Goal: Information Seeking & Learning: Check status

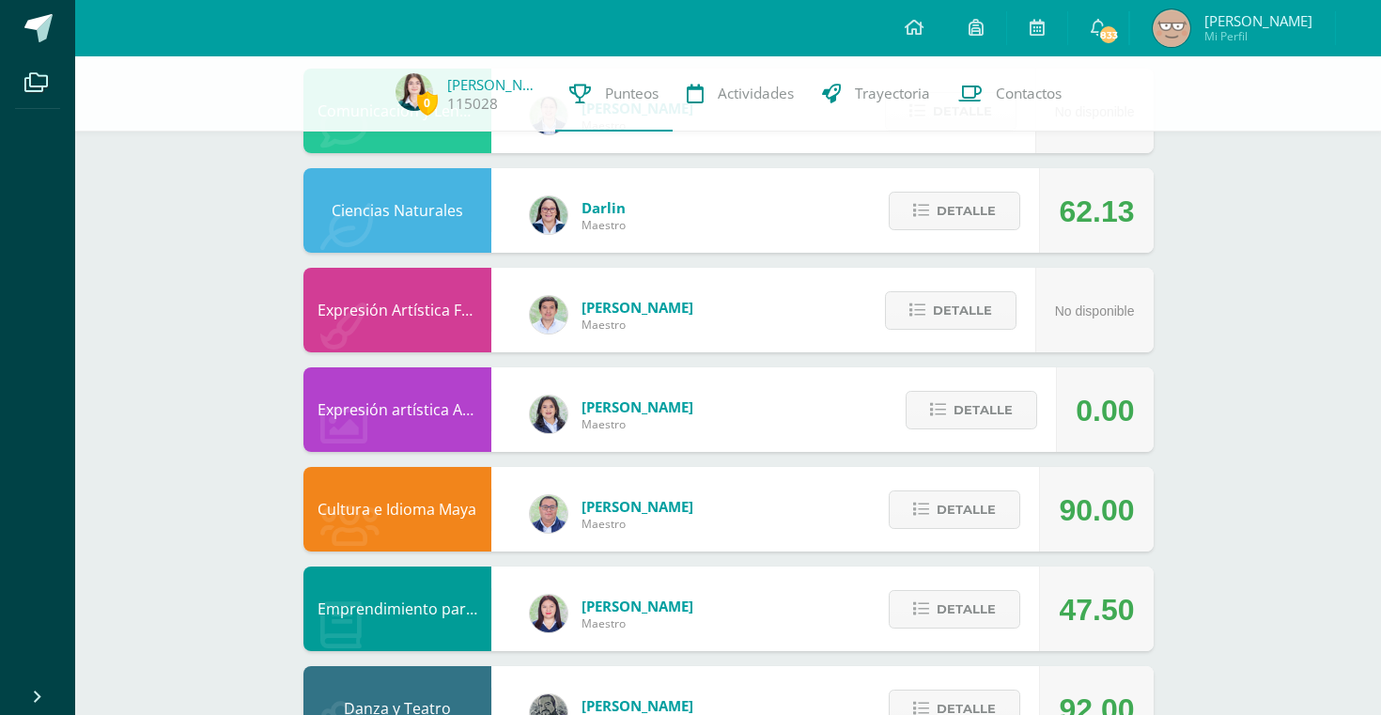
scroll to position [1097, 0]
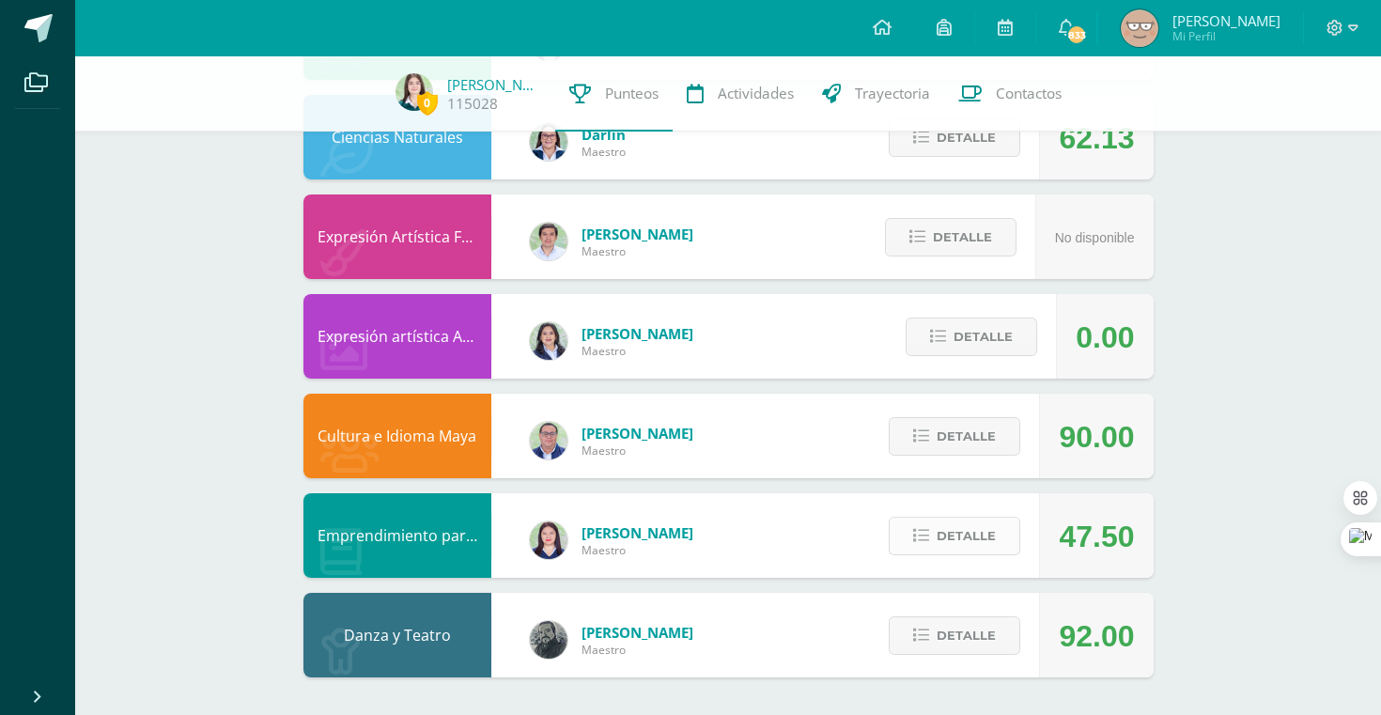
click at [986, 535] on span "Detalle" at bounding box center [966, 536] width 59 height 35
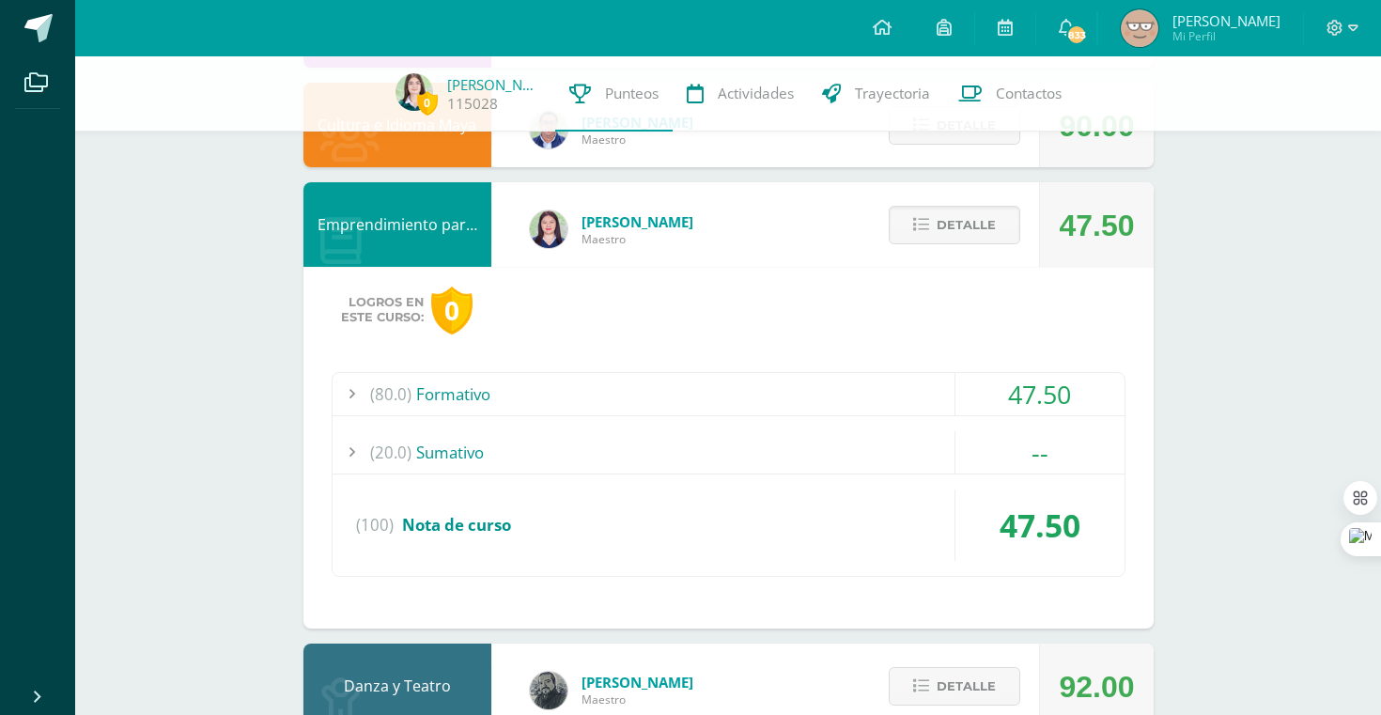
scroll to position [1409, 0]
click at [930, 389] on div "(80.0) Formativo" at bounding box center [729, 393] width 792 height 42
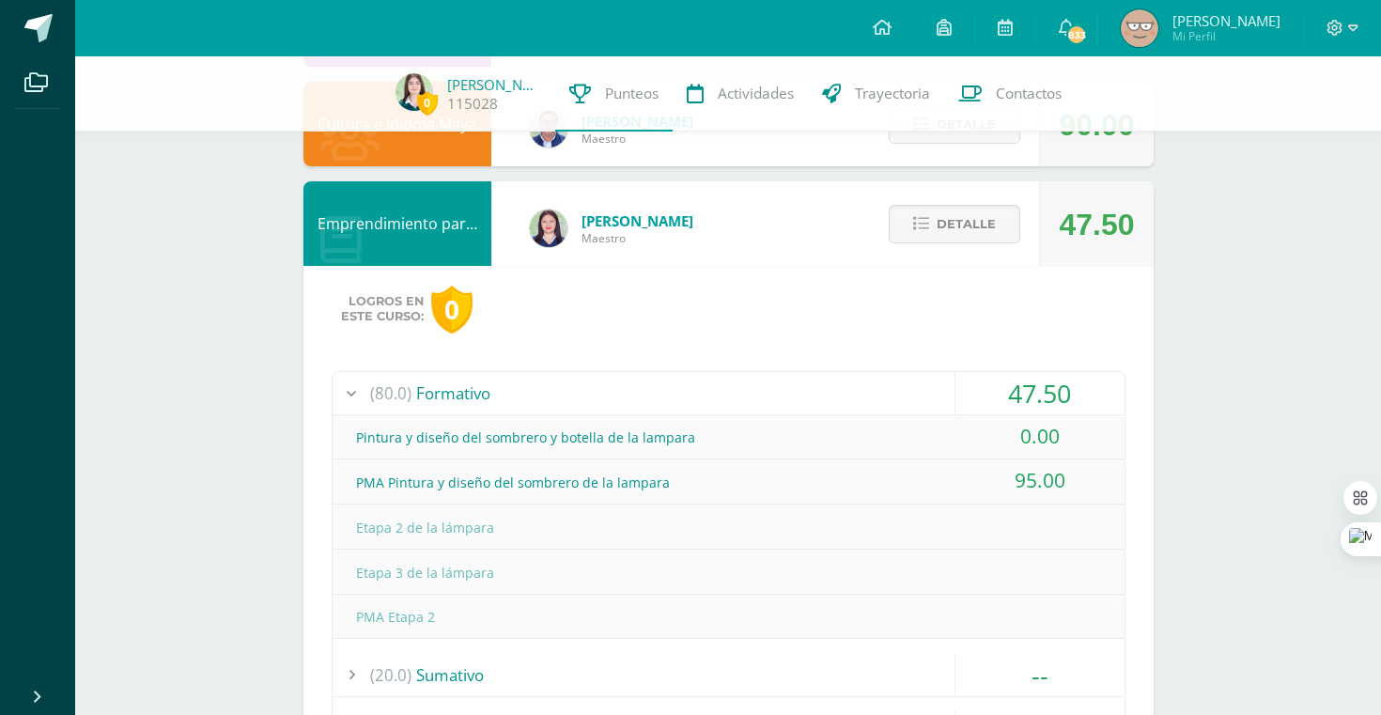
click at [684, 448] on div "Pintura y diseño del sombrero y botella de la lampara" at bounding box center [729, 437] width 792 height 42
click at [1011, 385] on div "47.50" at bounding box center [1039, 393] width 169 height 42
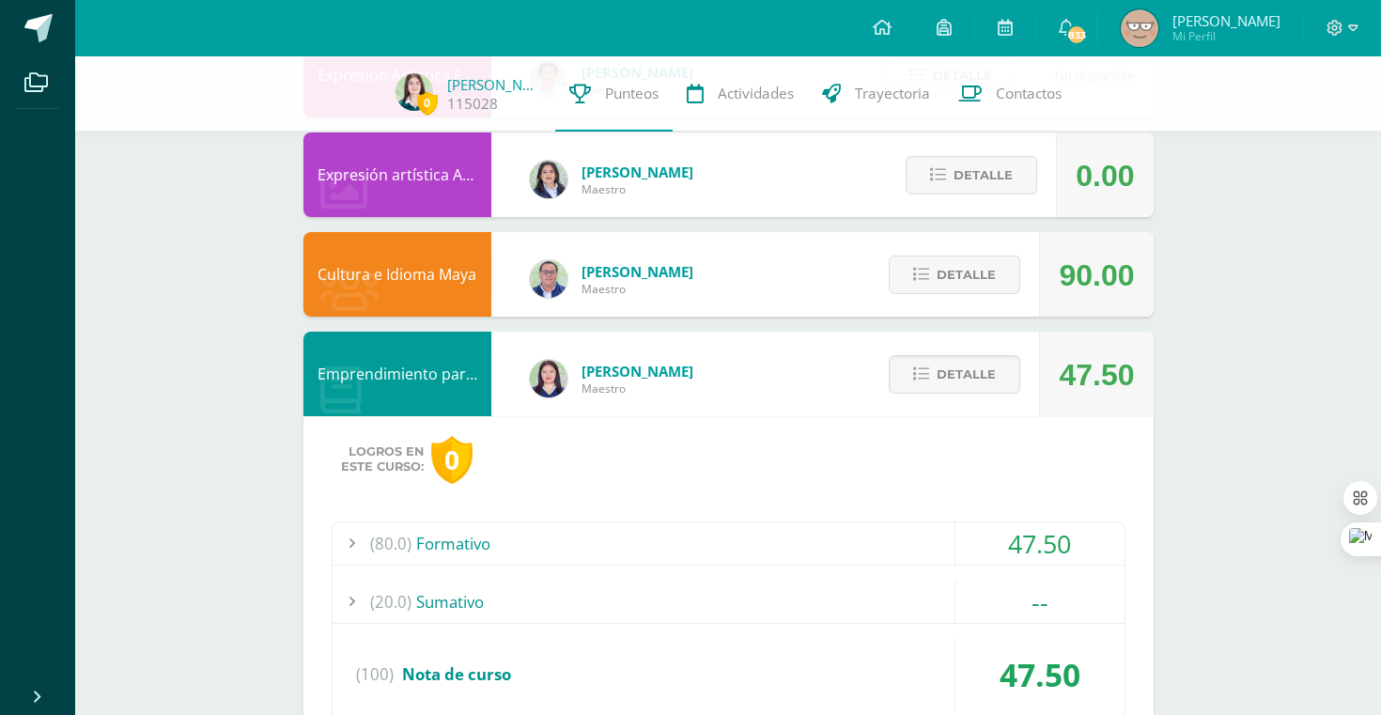
scroll to position [1273, 0]
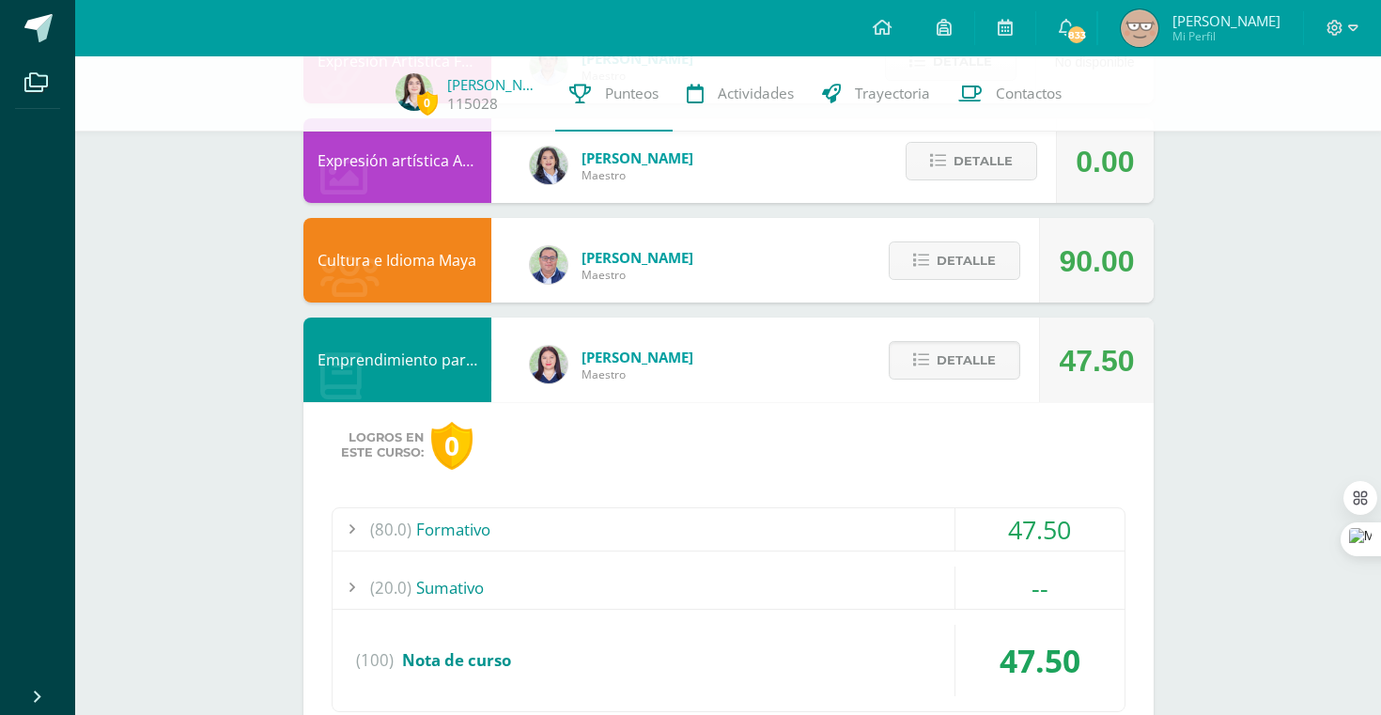
click at [661, 519] on div "(80.0) Formativo" at bounding box center [729, 529] width 792 height 42
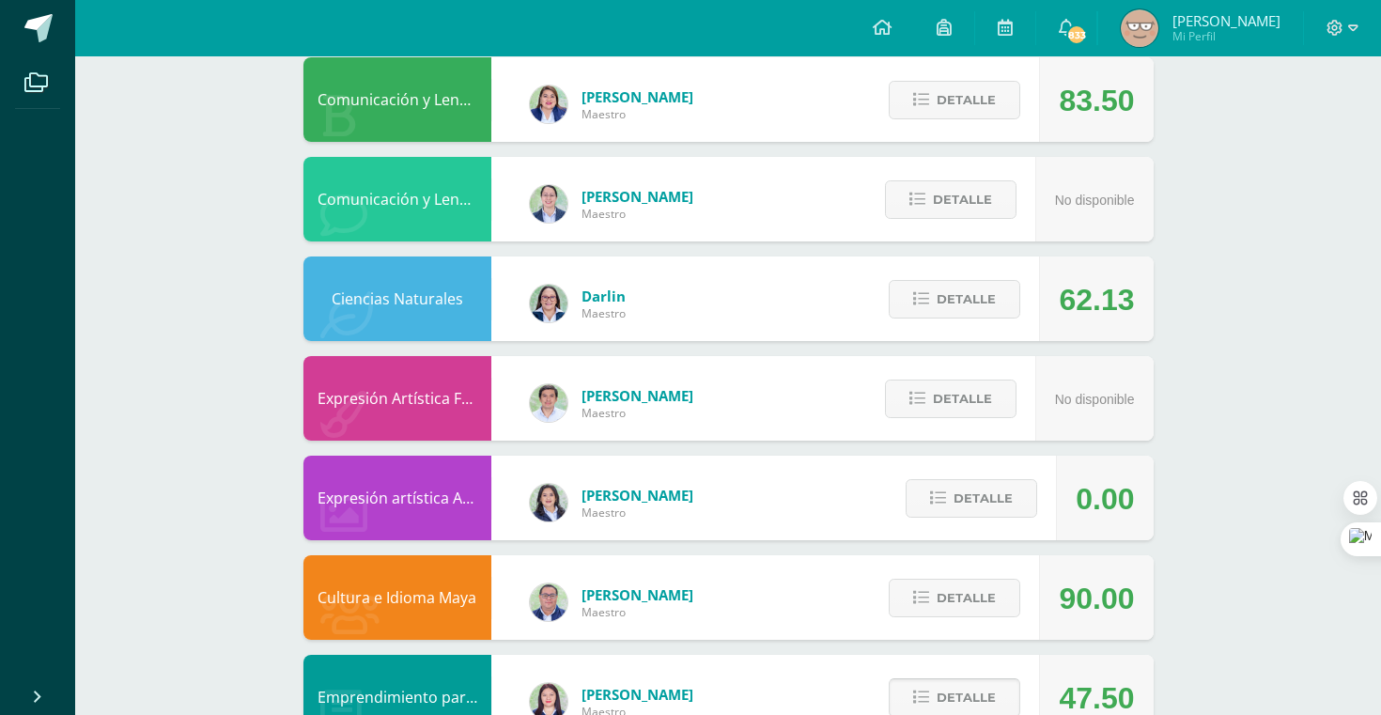
scroll to position [948, 0]
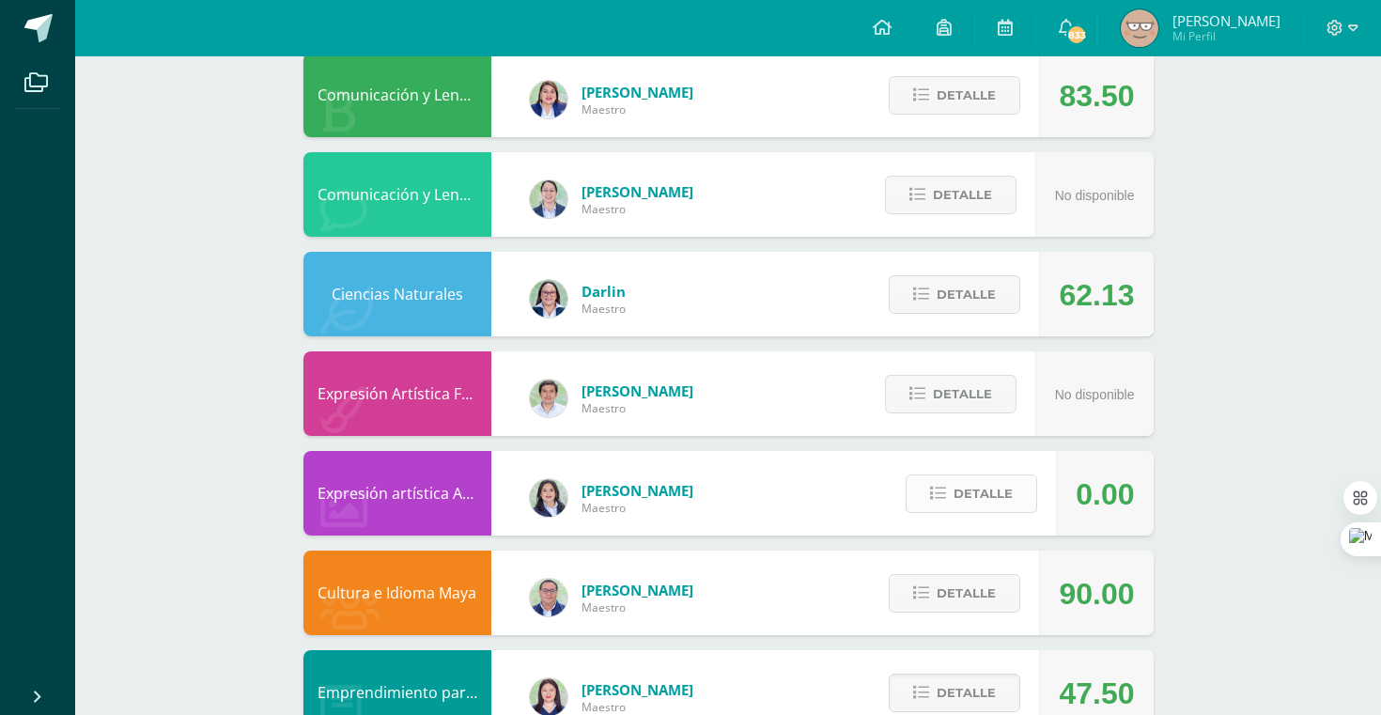
click at [949, 486] on button "Detalle" at bounding box center [972, 493] width 132 height 39
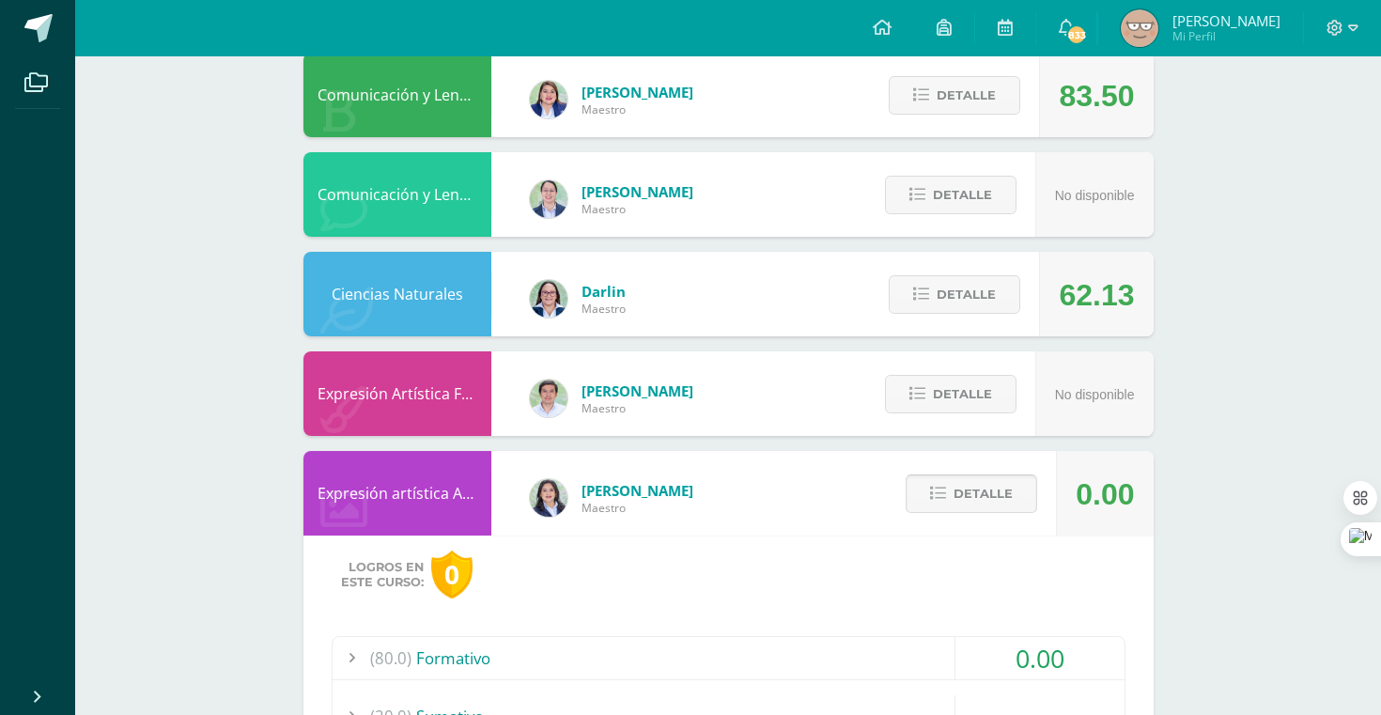
scroll to position [1078, 0]
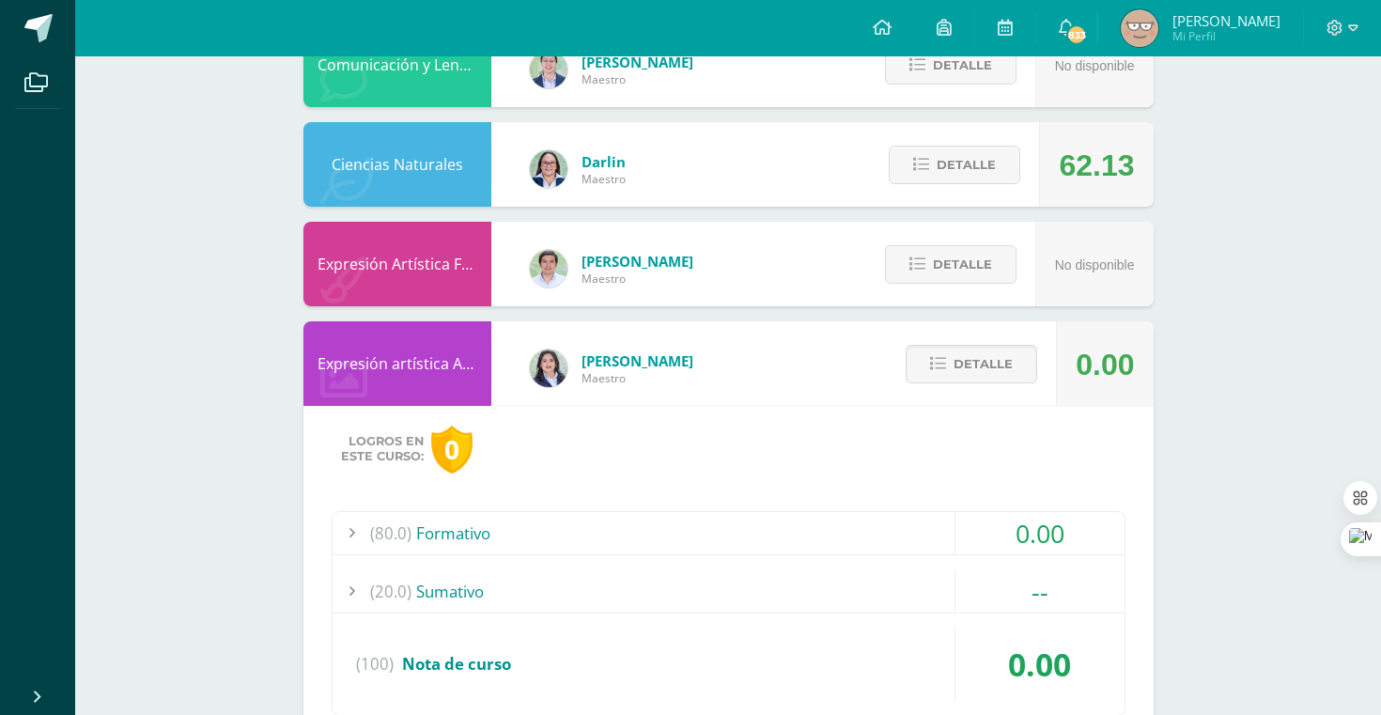
click at [894, 546] on div "(80.0) Formativo" at bounding box center [729, 533] width 792 height 42
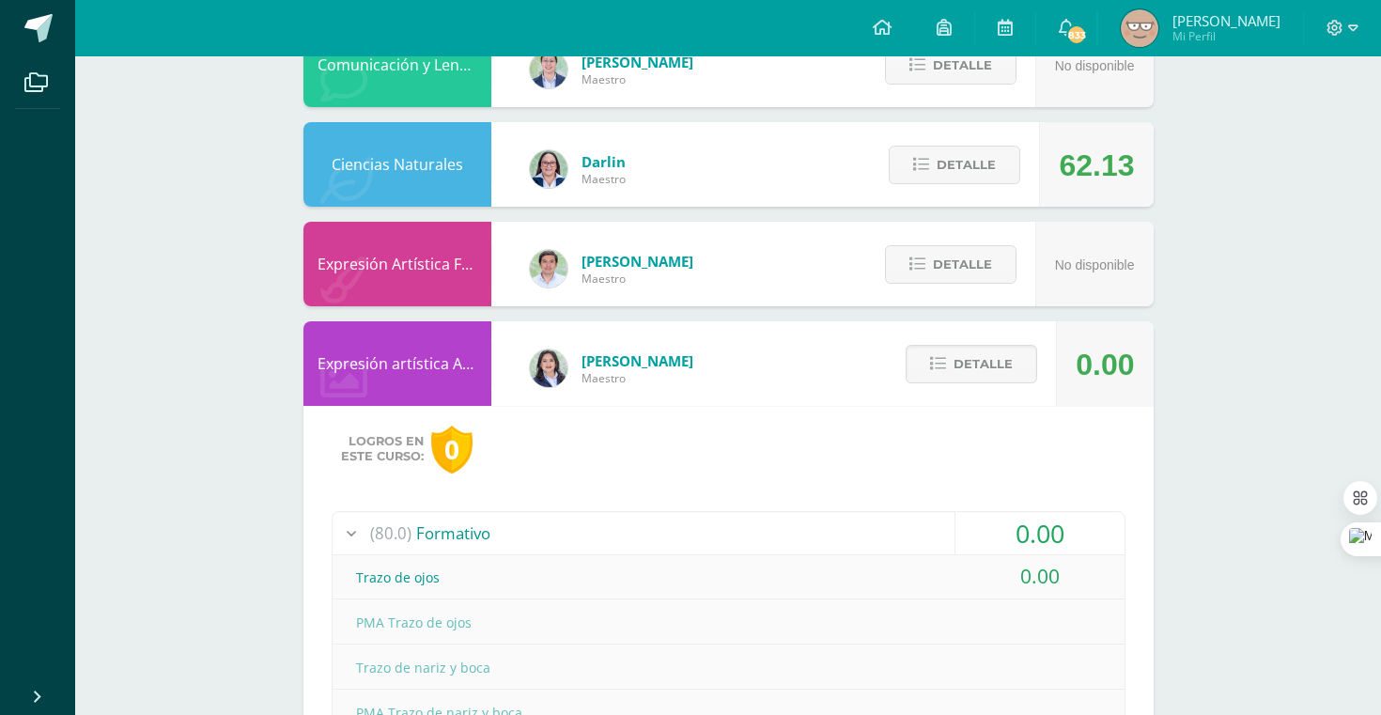
click at [894, 546] on div "(80.0) Formativo" at bounding box center [729, 533] width 792 height 42
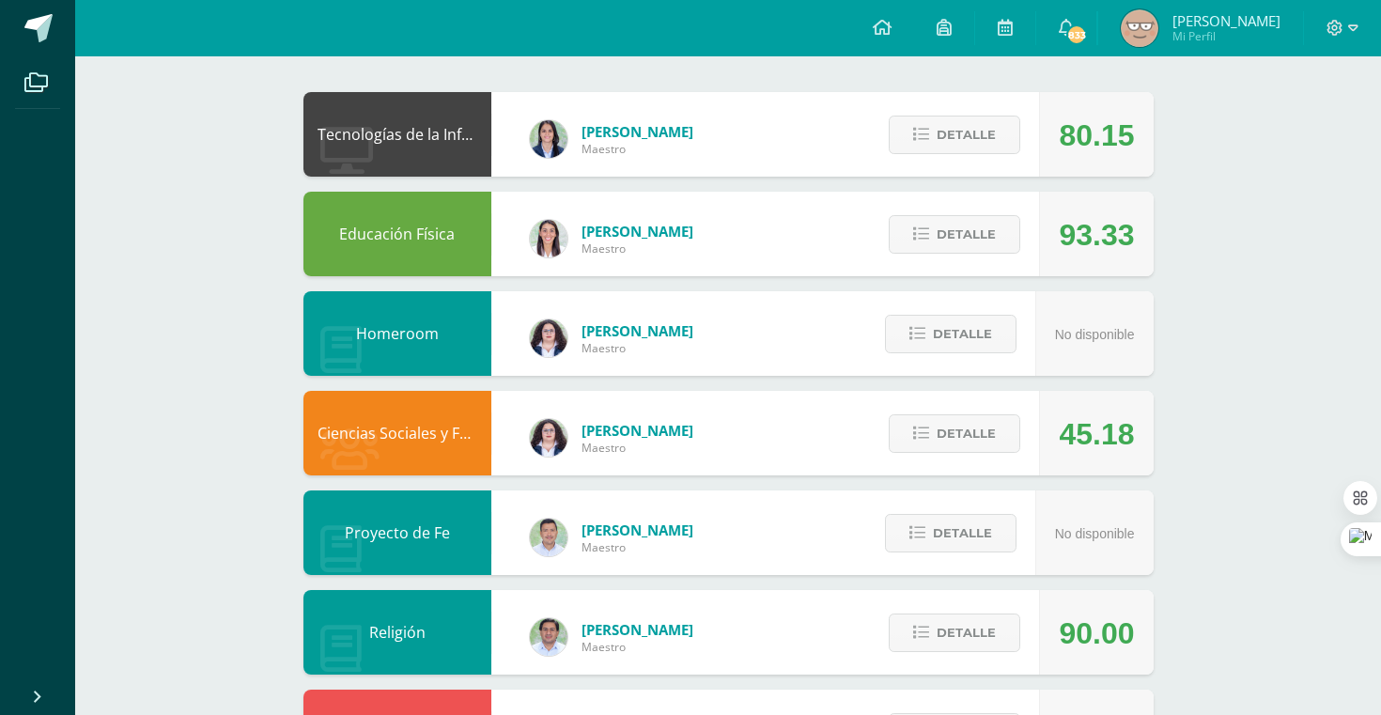
scroll to position [212, 0]
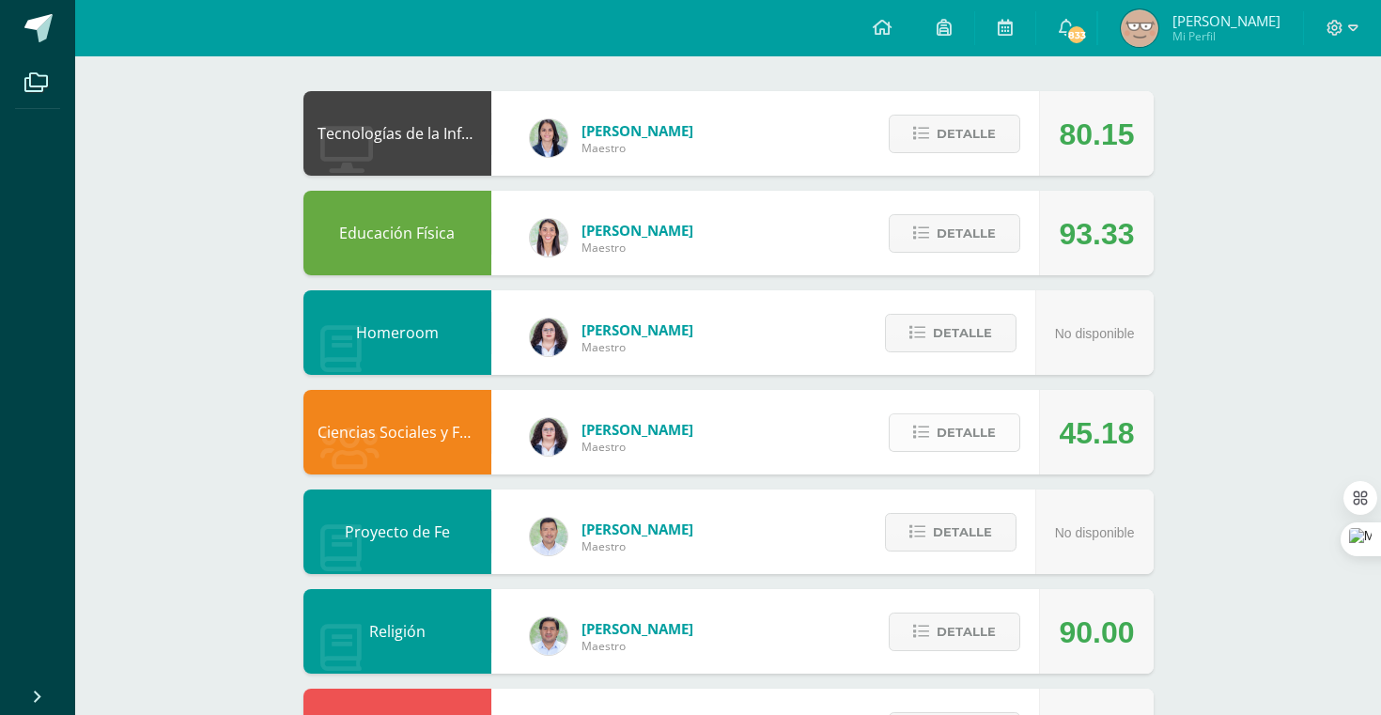
click at [956, 432] on span "Detalle" at bounding box center [966, 432] width 59 height 35
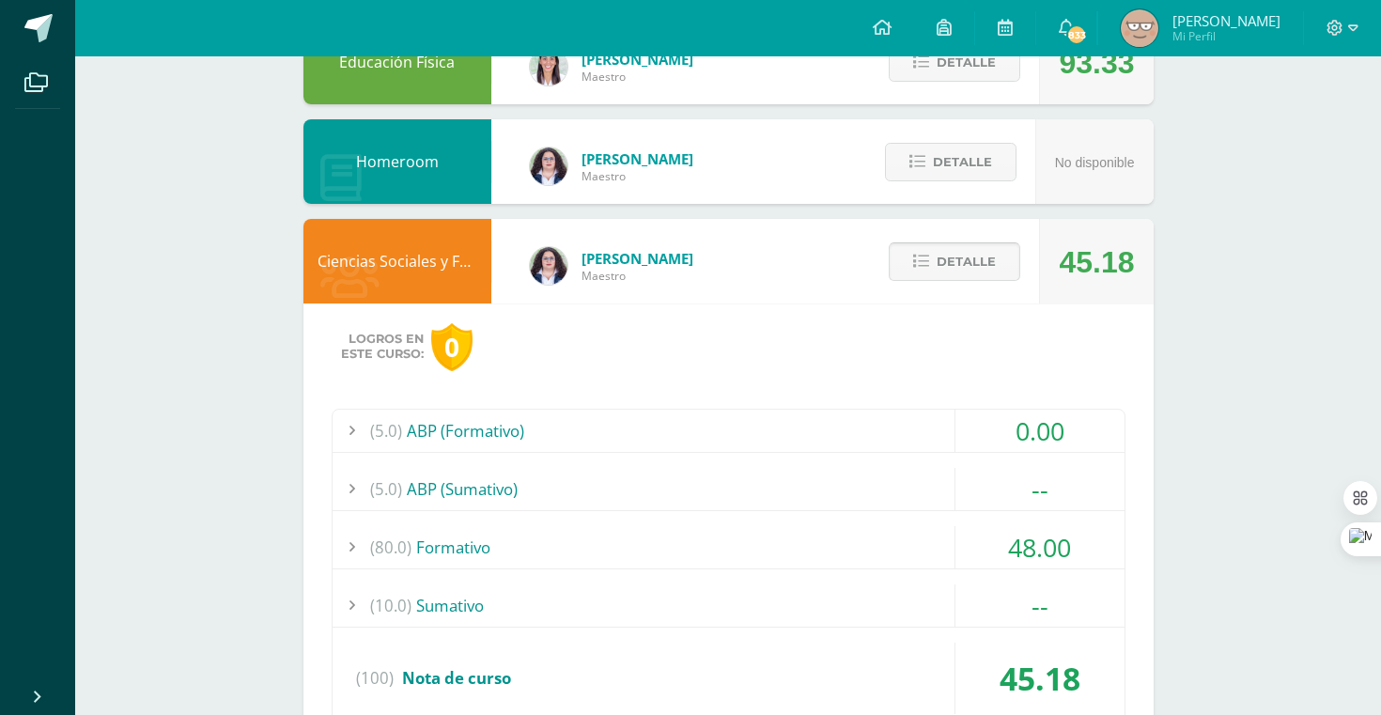
scroll to position [379, 0]
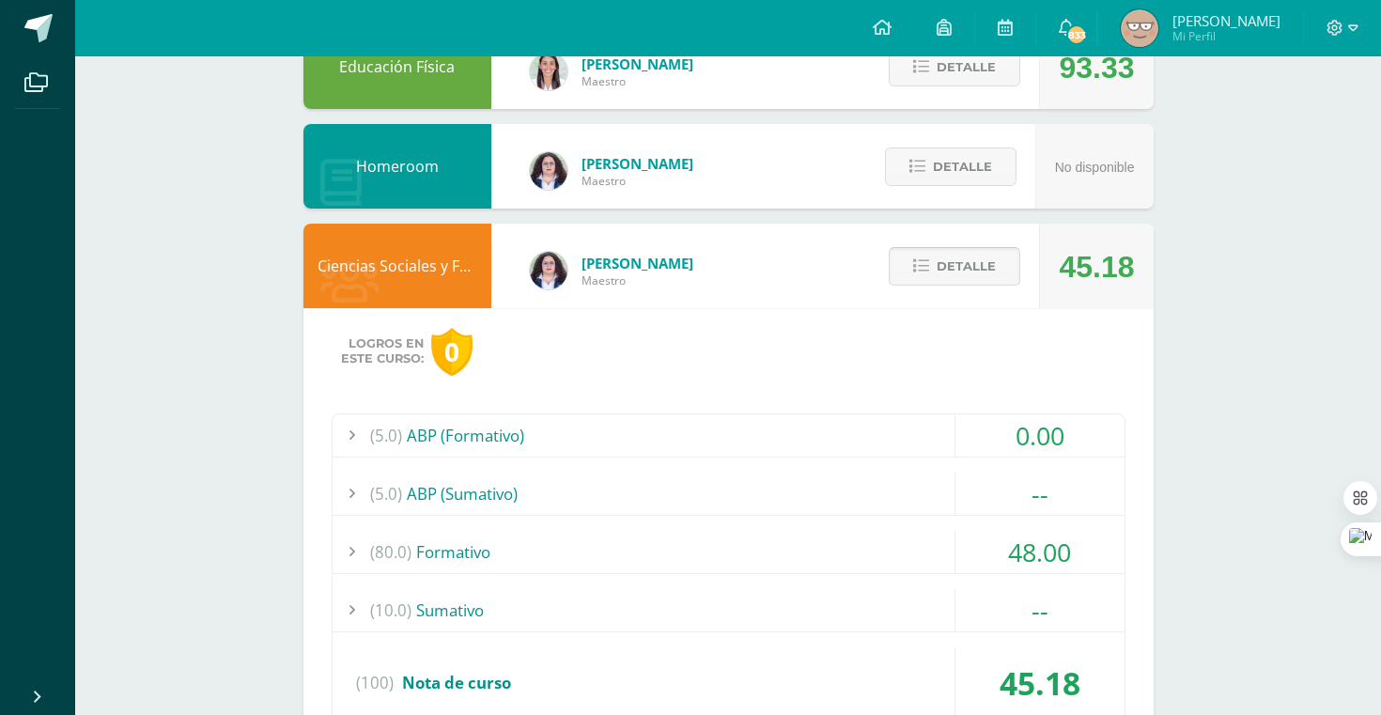
click at [955, 431] on div "0.00" at bounding box center [1040, 435] width 170 height 42
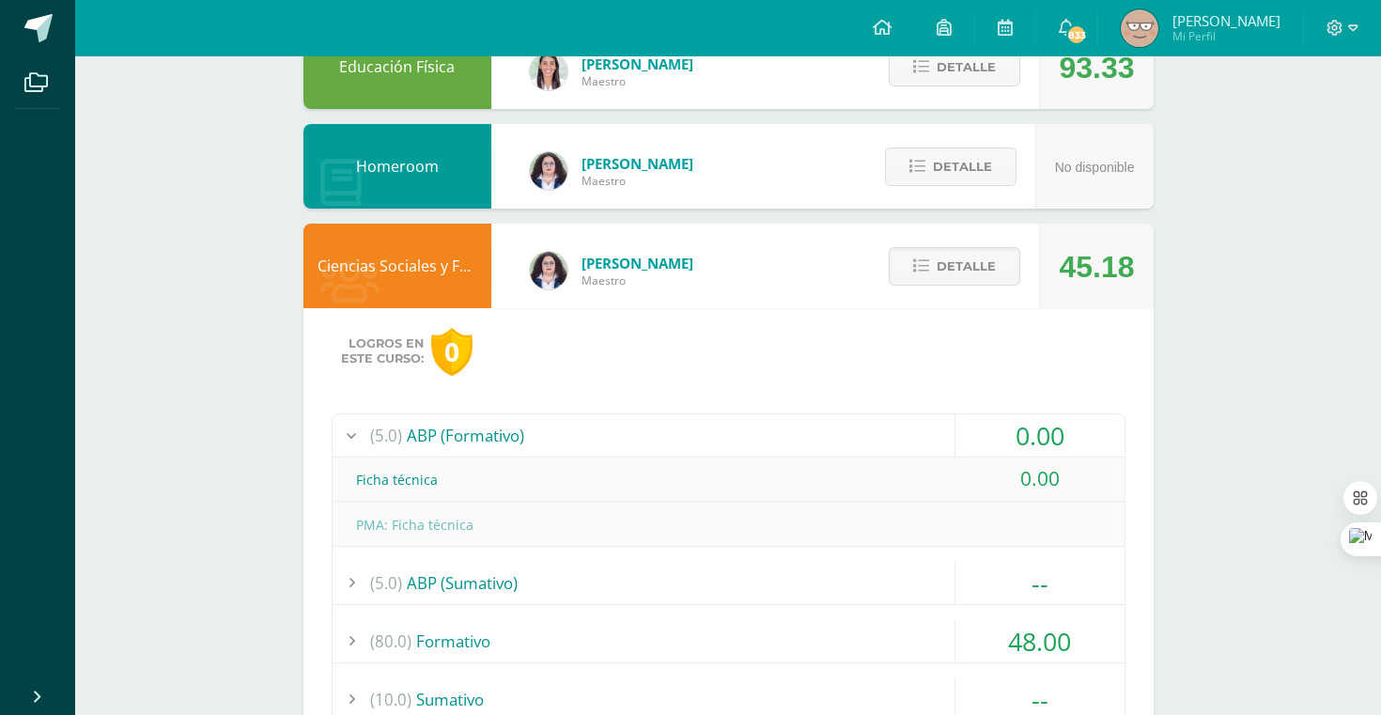
click at [952, 430] on div "(5.0) ABP (Formativo)" at bounding box center [729, 435] width 792 height 42
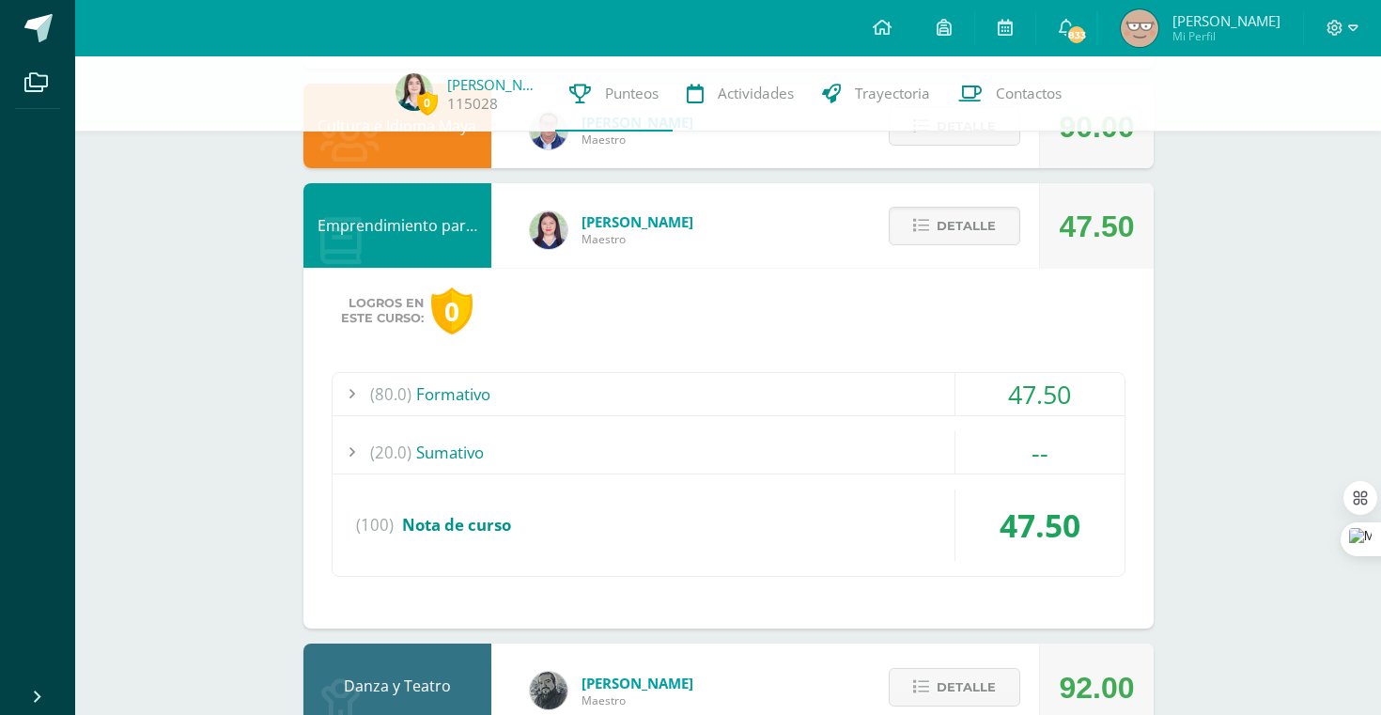
scroll to position [2299, 0]
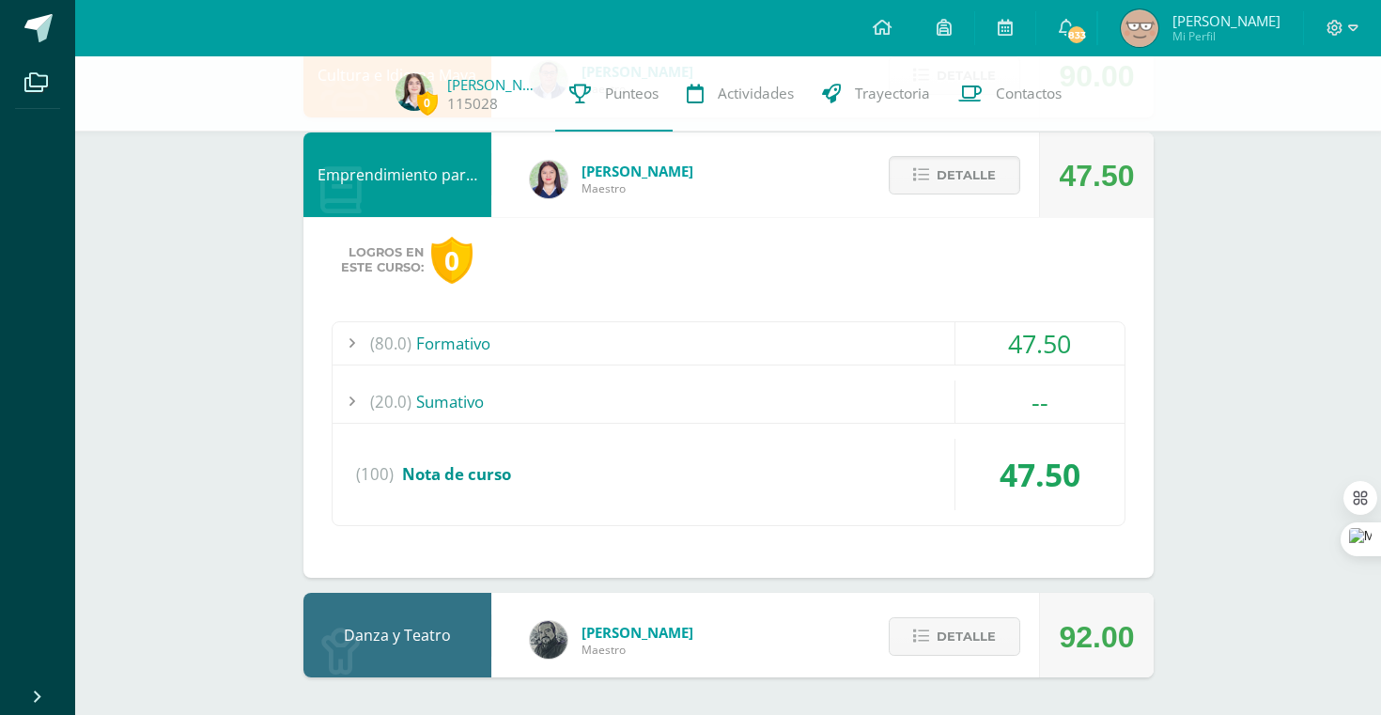
click at [753, 629] on div "Danza y Teatro [PERSON_NAME] 92.00 [GEOGRAPHIC_DATA]" at bounding box center [728, 635] width 850 height 85
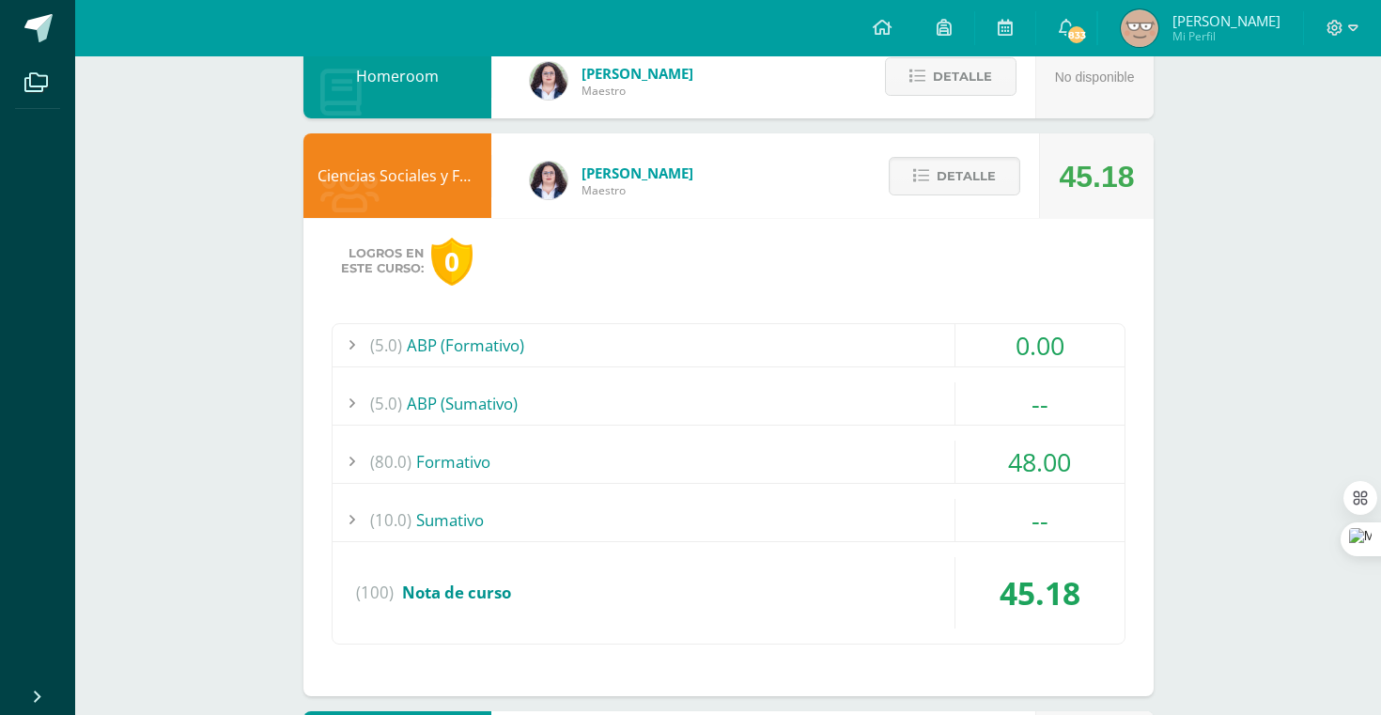
scroll to position [0, 0]
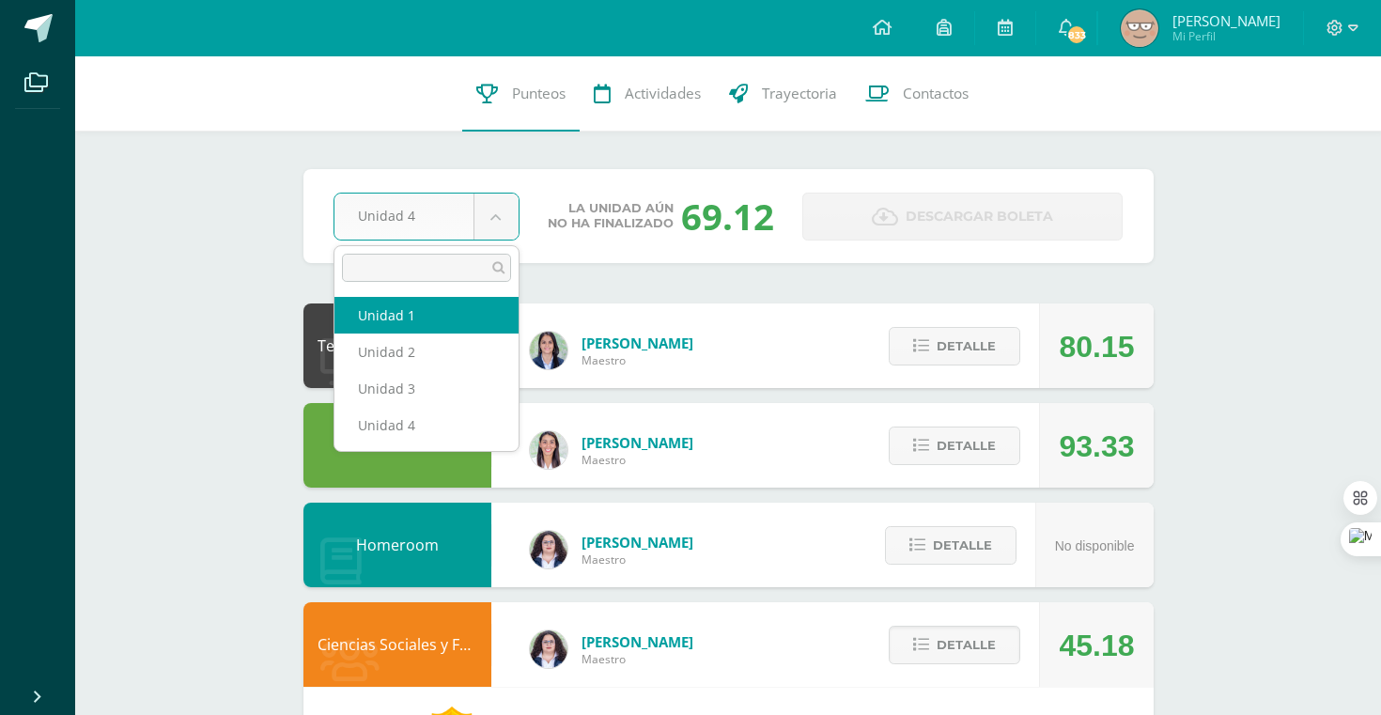
select select "Unidad 1"
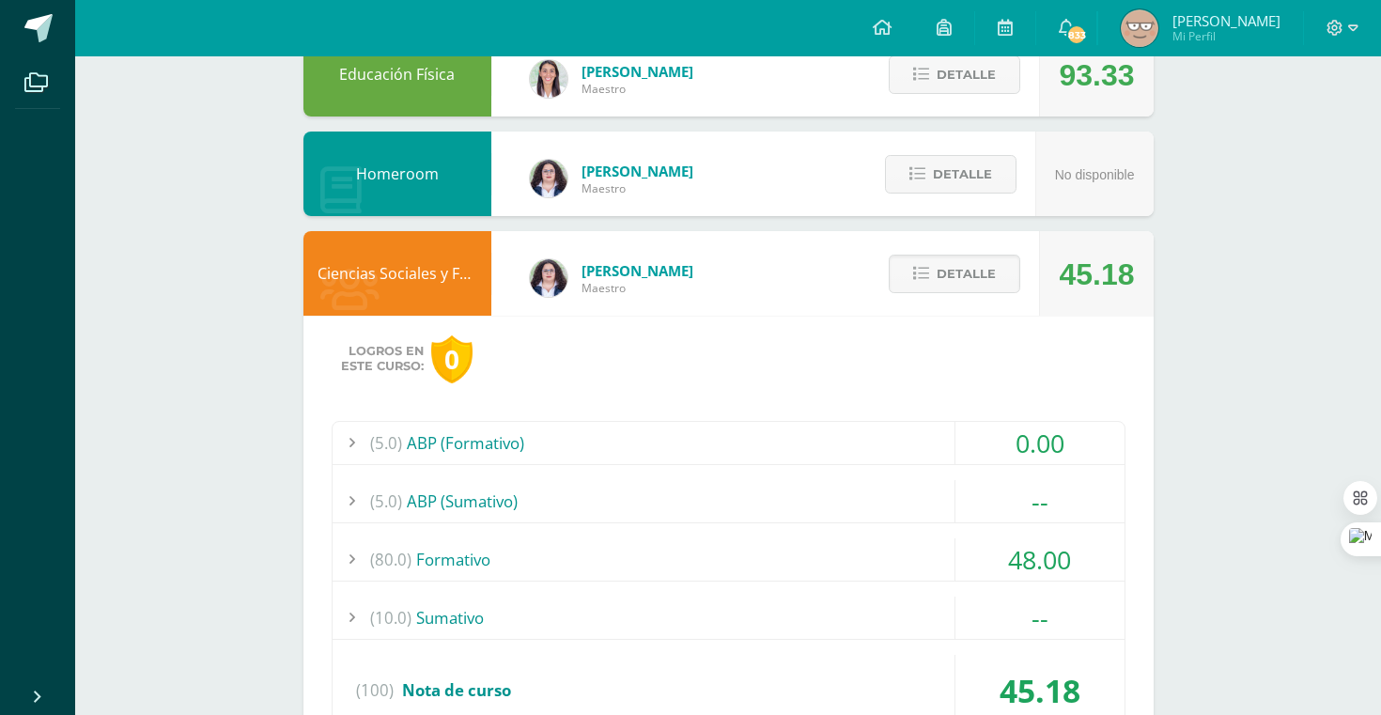
scroll to position [367, 0]
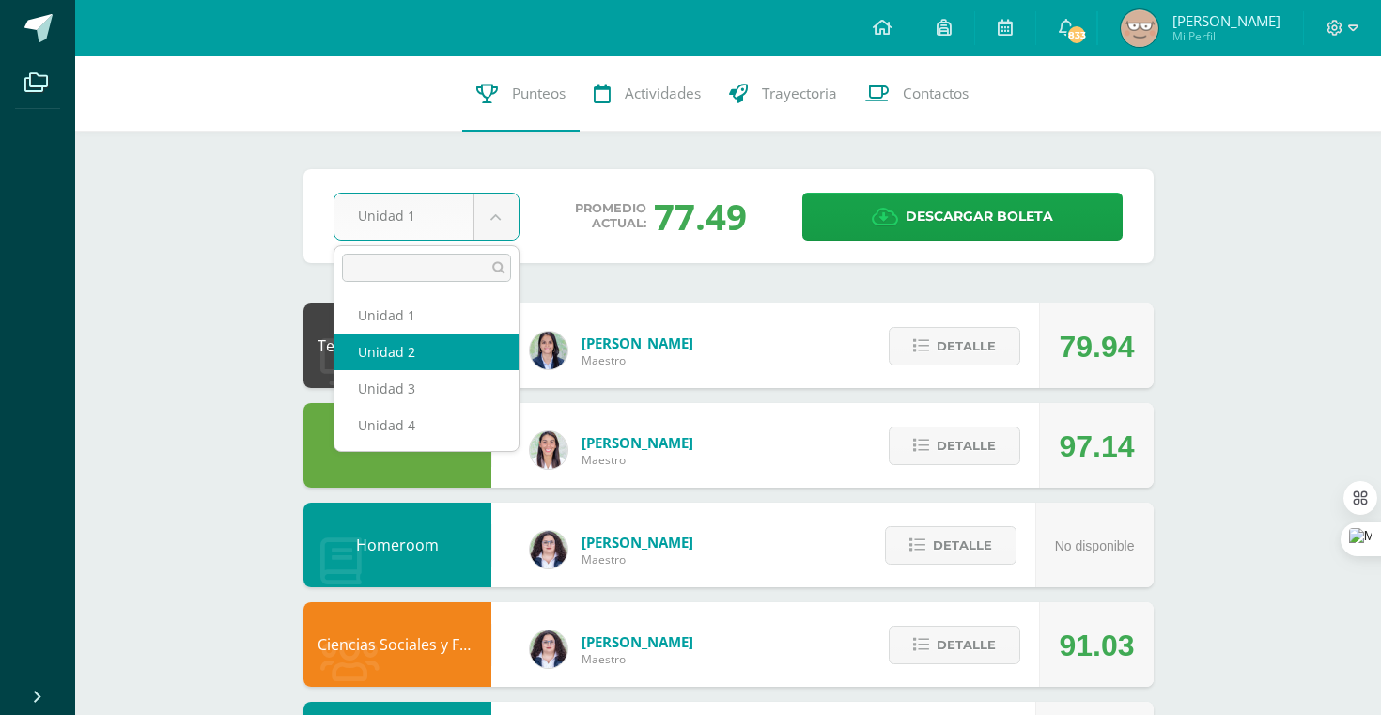
select select "Unidad 2"
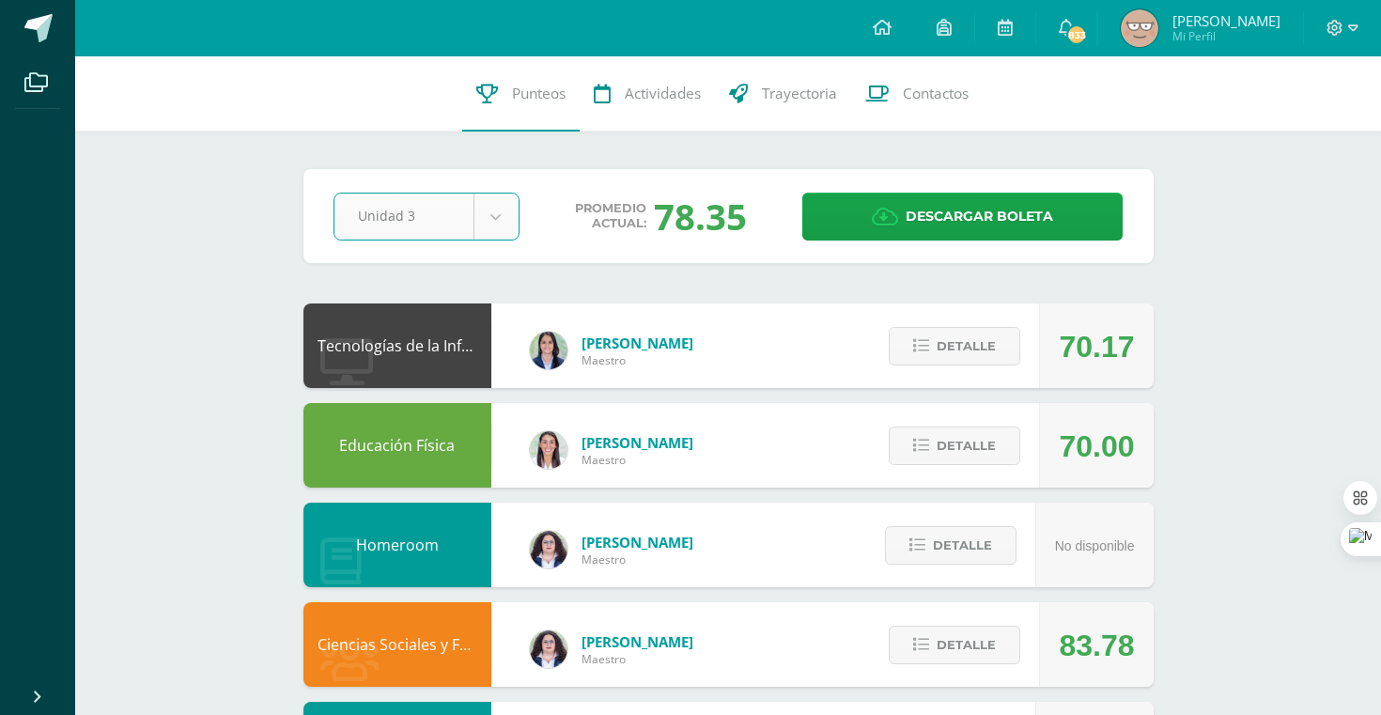
select select "Unidad 3"
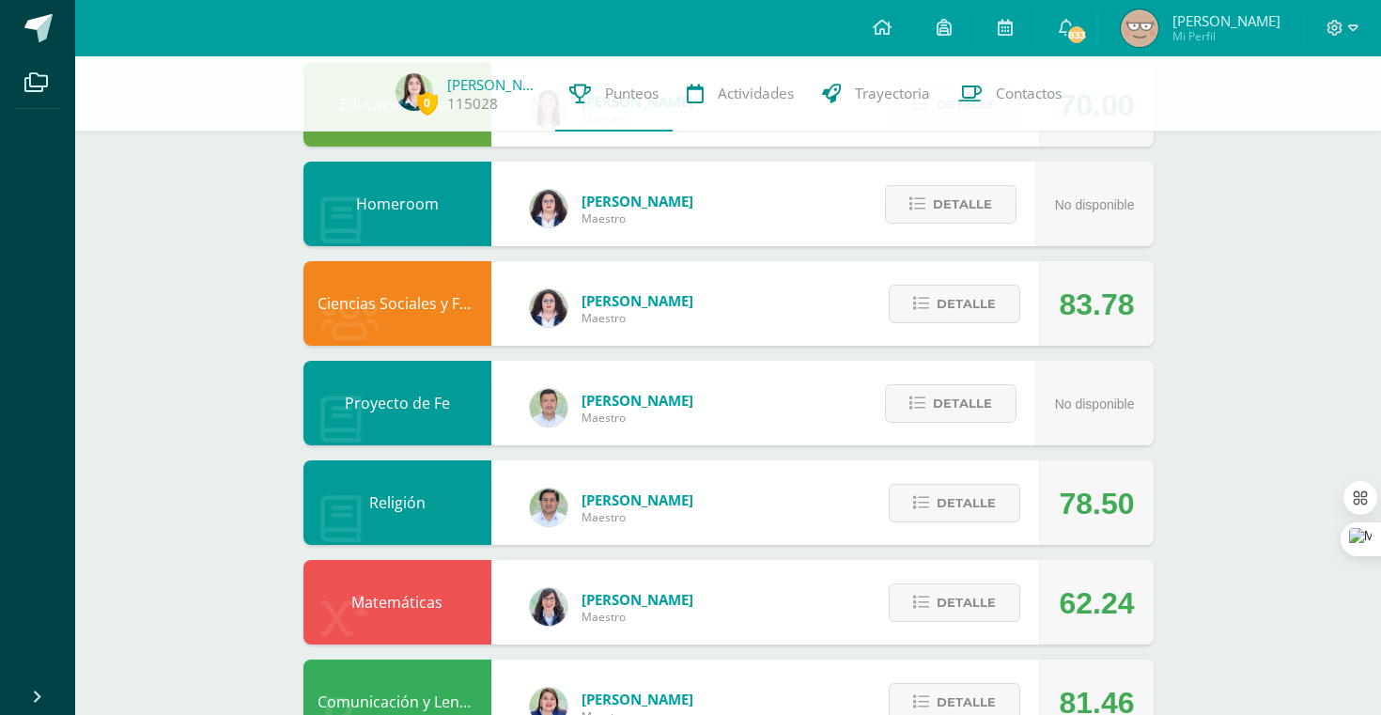
scroll to position [336, 0]
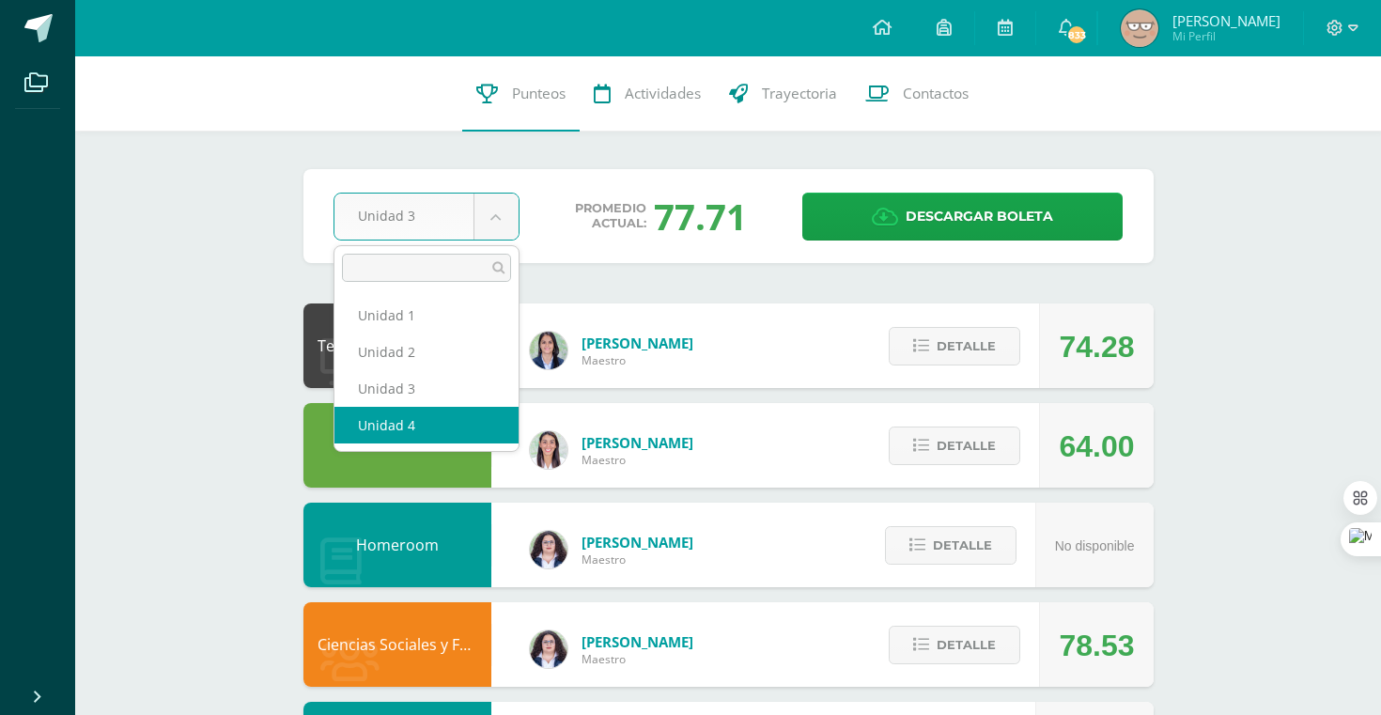
select select "Unidad 4"
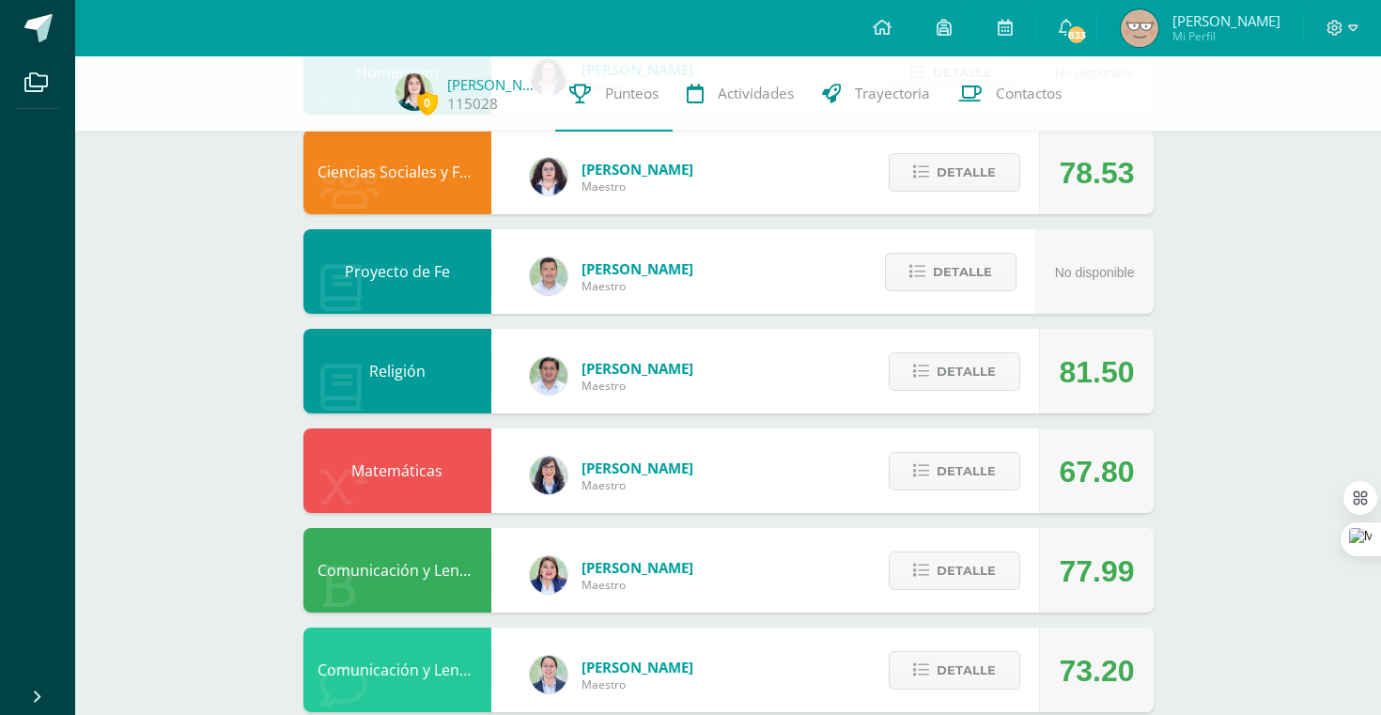
scroll to position [466, 0]
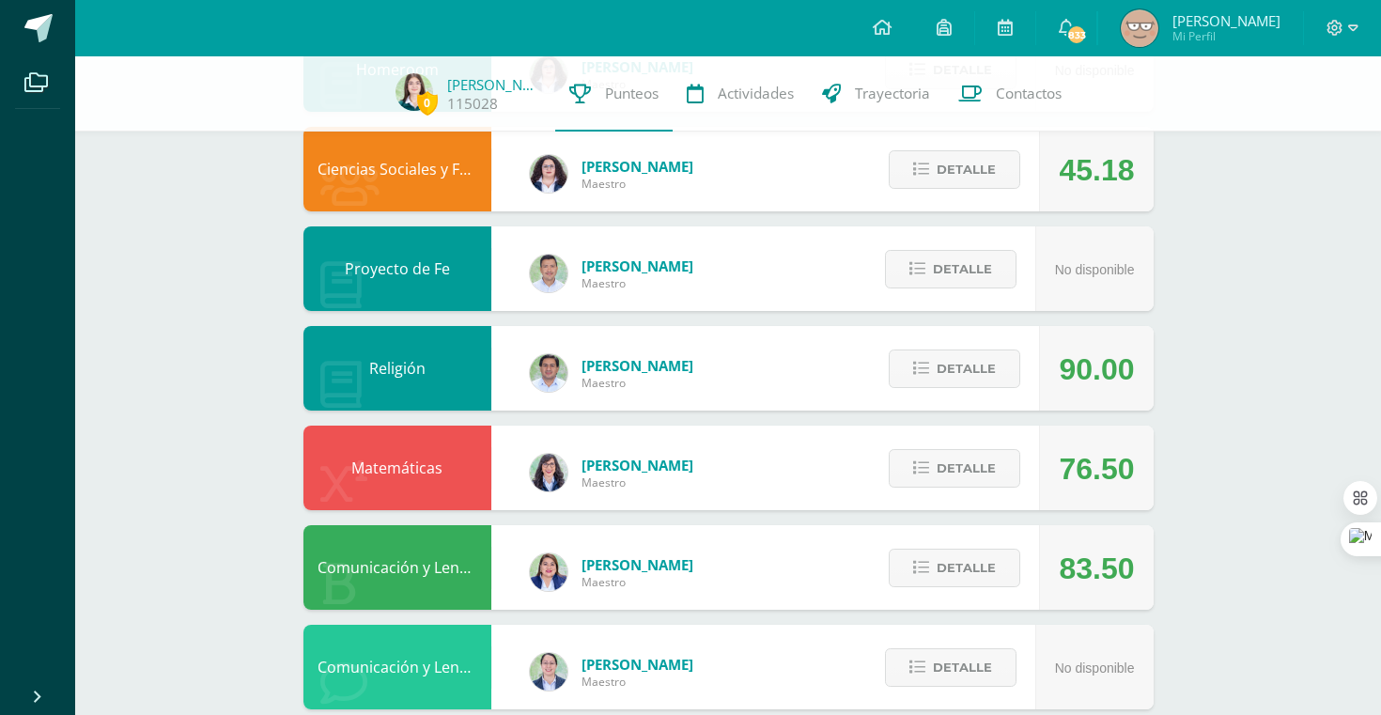
scroll to position [1097, 0]
